Goal: Task Accomplishment & Management: Use online tool/utility

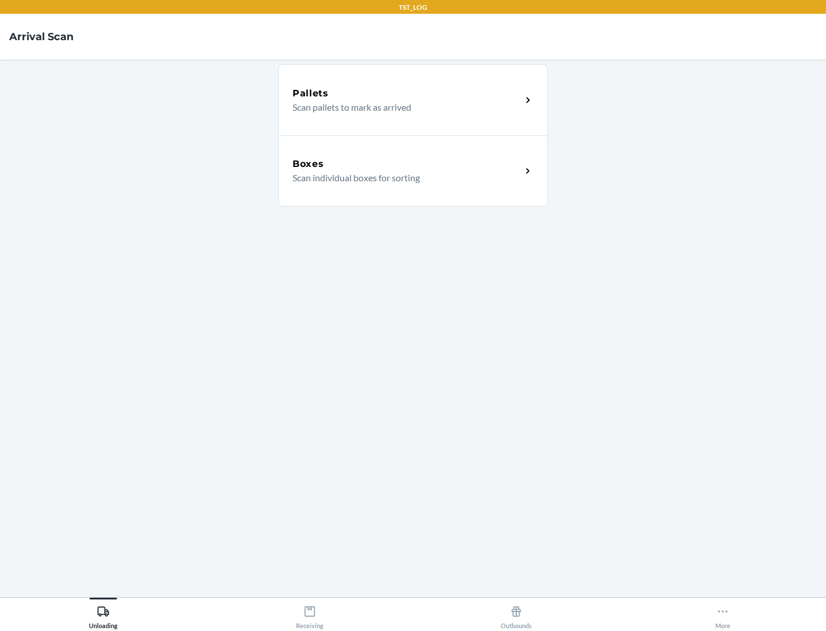
click at [407, 164] on div "Boxes" at bounding box center [406, 164] width 229 height 14
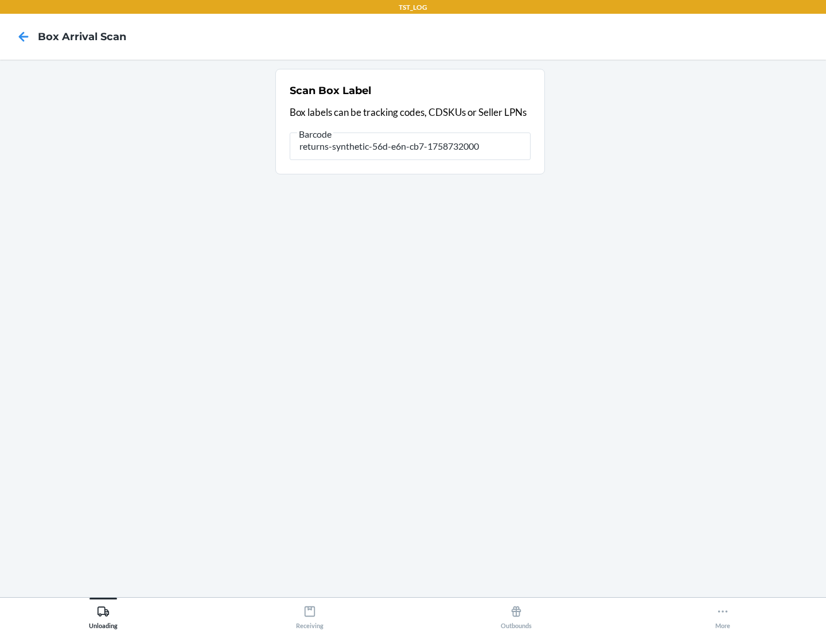
type input "returns-synthetic-56d-e6n-cb7-1758732000"
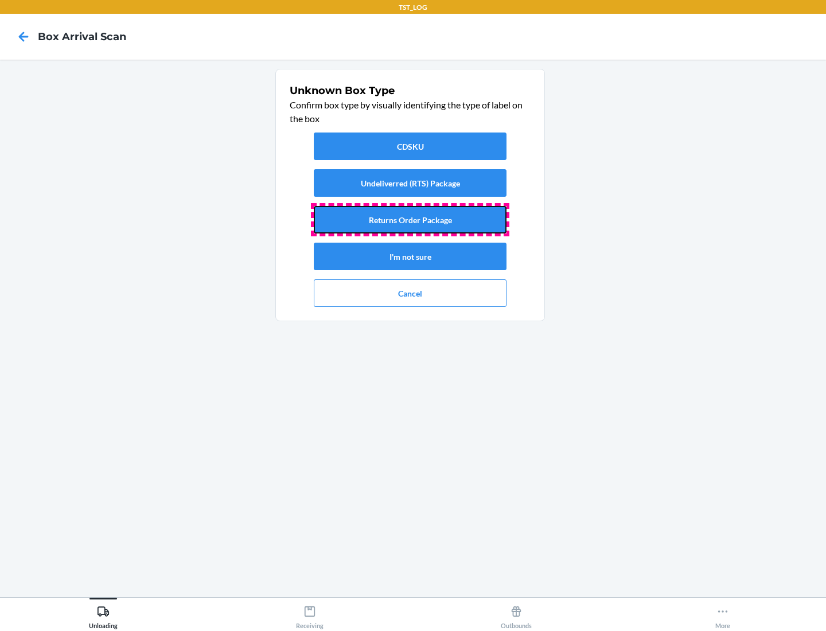
click at [410, 220] on button "Returns Order Package" at bounding box center [410, 220] width 193 height 28
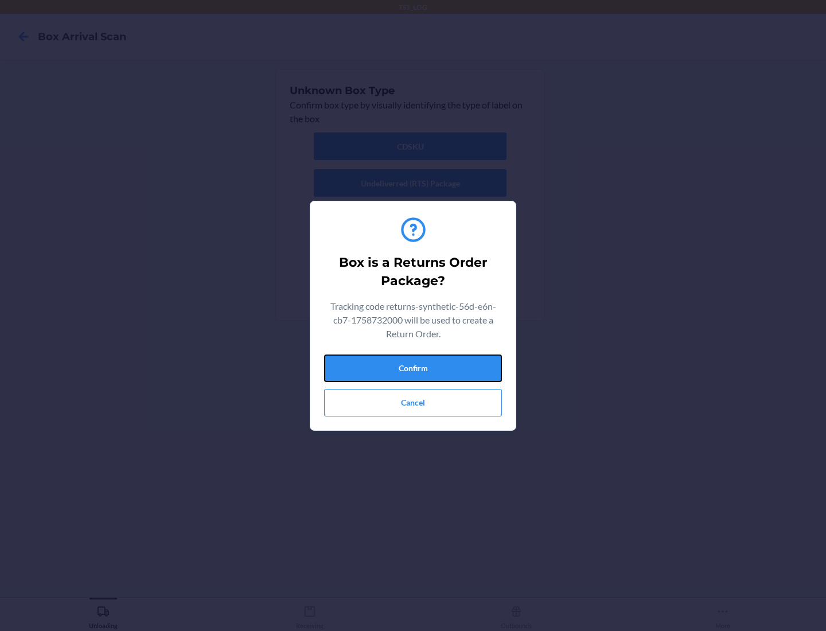
click at [413, 368] on button "Confirm" at bounding box center [413, 368] width 178 height 28
